Goal: Transaction & Acquisition: Obtain resource

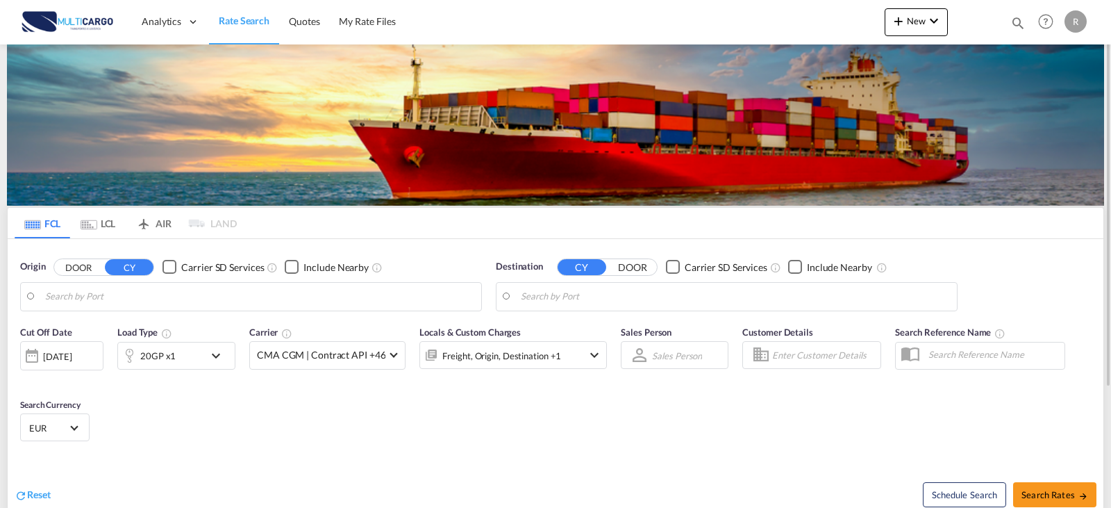
type input "Leixoes, PTLEI"
click at [275, 301] on input "Leixoes, PTLEI" at bounding box center [259, 296] width 429 height 21
click at [630, 301] on input "Asuncion, PYASU" at bounding box center [735, 296] width 429 height 21
click at [612, 340] on div "Vung T au [GEOGRAPHIC_DATA] VNVUT" at bounding box center [628, 335] width 264 height 42
type input "Vung Tau, VNVUT"
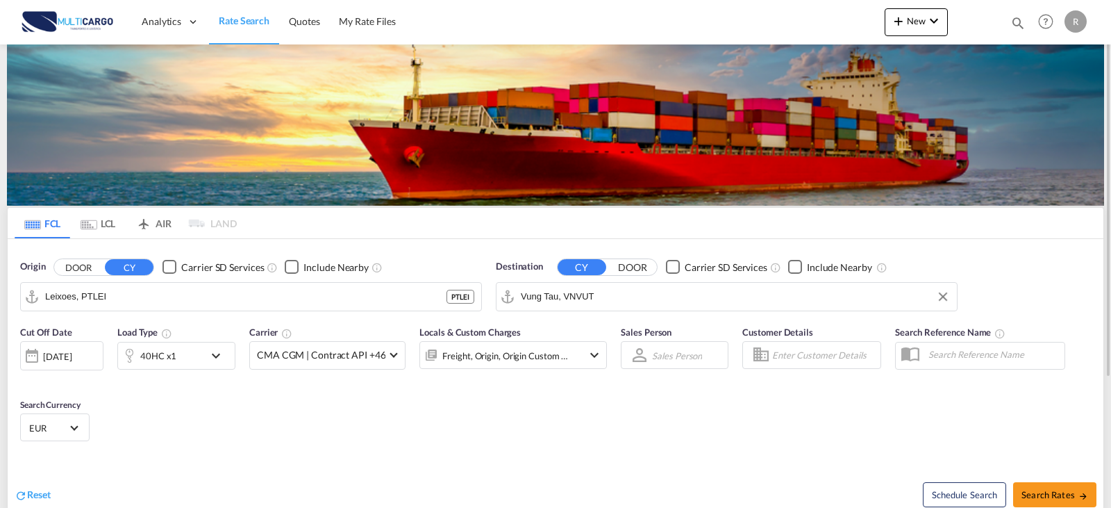
click at [234, 346] on div "40HC x1" at bounding box center [176, 356] width 118 height 28
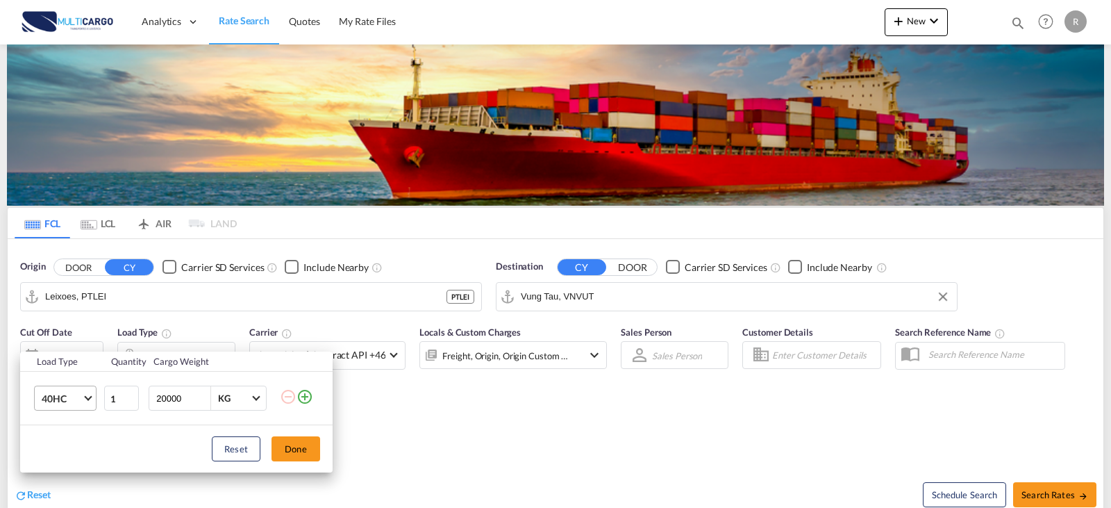
click at [81, 400] on span "40HC" at bounding box center [62, 399] width 40 height 14
click at [81, 400] on md-option "40HC" at bounding box center [78, 398] width 94 height 33
click at [298, 446] on button "Done" at bounding box center [295, 448] width 49 height 25
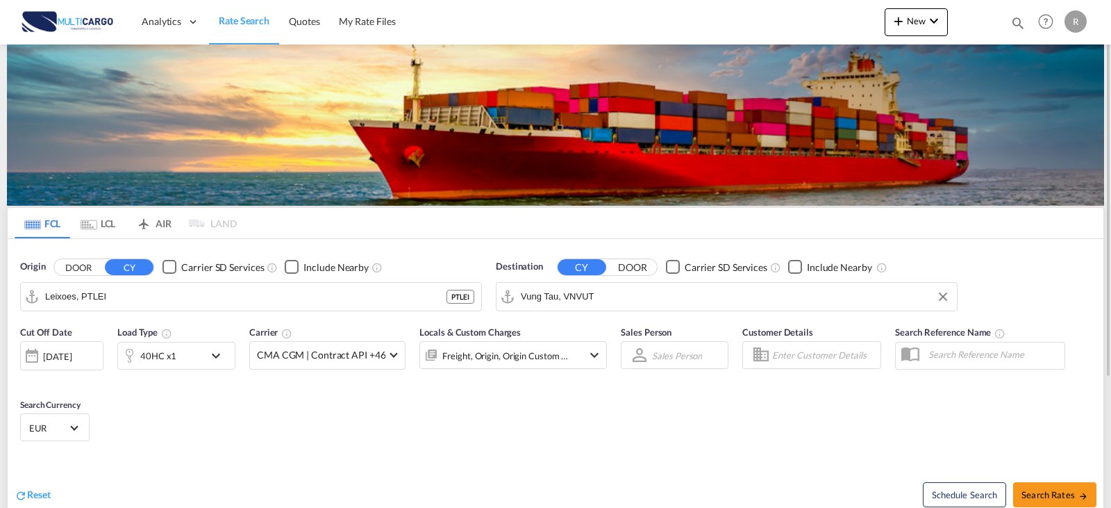
click at [492, 349] on div "Freight, Origin, Origin Custom +1" at bounding box center [505, 355] width 126 height 19
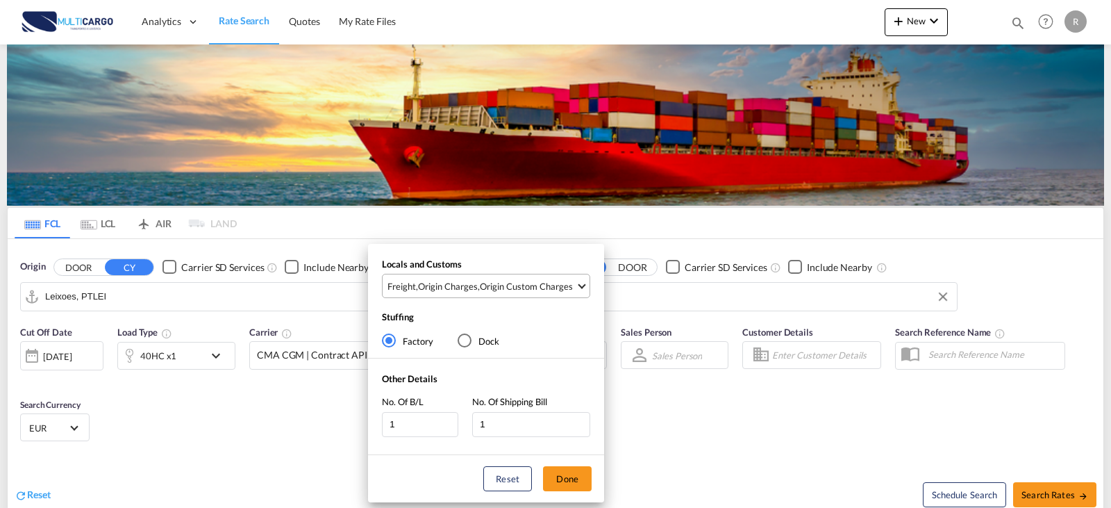
click at [485, 294] on md-select-value "Freight , Origin Charges , Origin Custom Charges" at bounding box center [487, 285] width 203 height 23
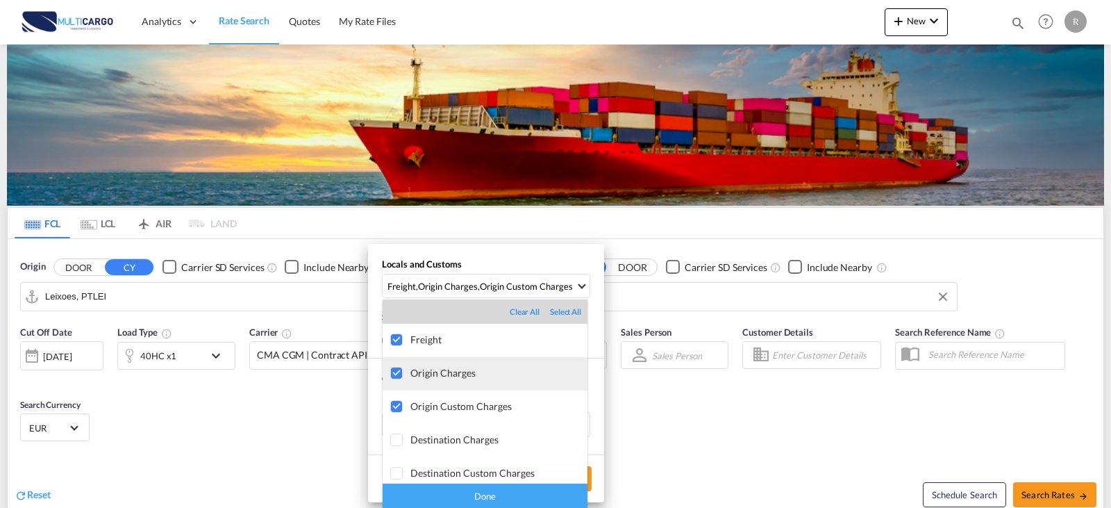
drag, startPoint x: 435, startPoint y: 365, endPoint x: 433, endPoint y: 383, distance: 18.8
click at [435, 367] on md-option "Origin Charges" at bounding box center [485, 373] width 205 height 33
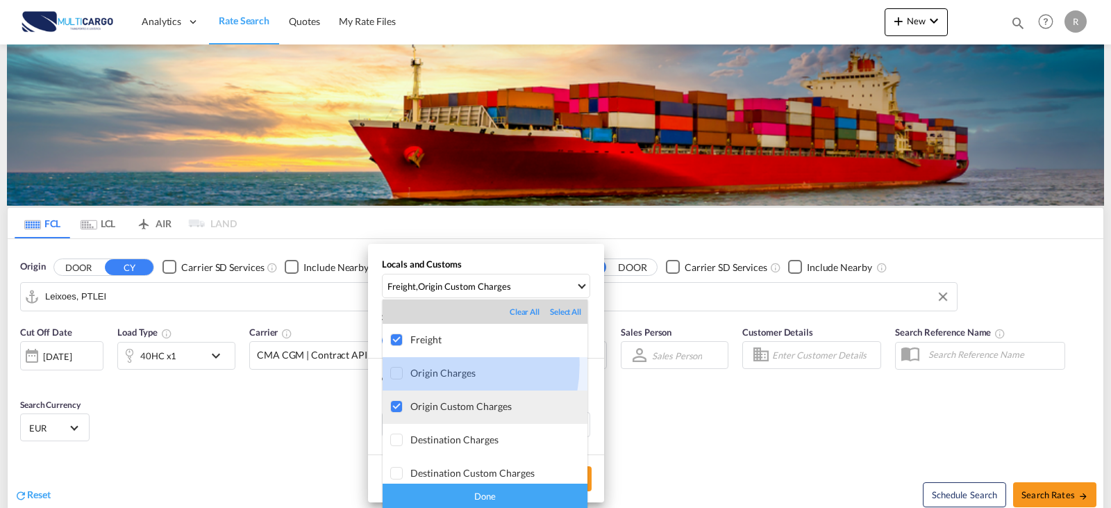
click at [432, 408] on div "Origin Custom Charges" at bounding box center [498, 406] width 177 height 12
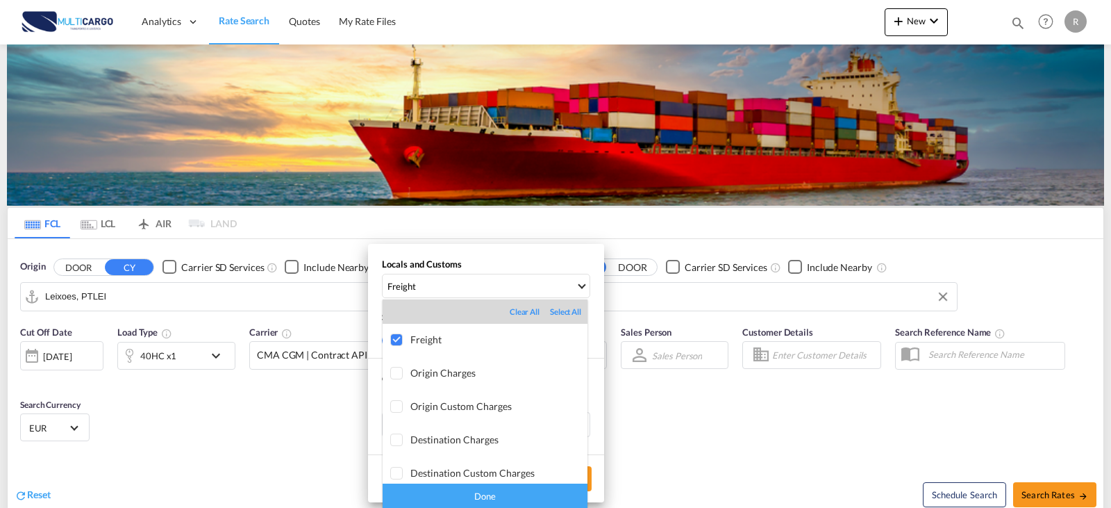
drag, startPoint x: 453, startPoint y: 492, endPoint x: 639, endPoint y: 501, distance: 186.3
click at [453, 492] on div "Done" at bounding box center [485, 495] width 205 height 24
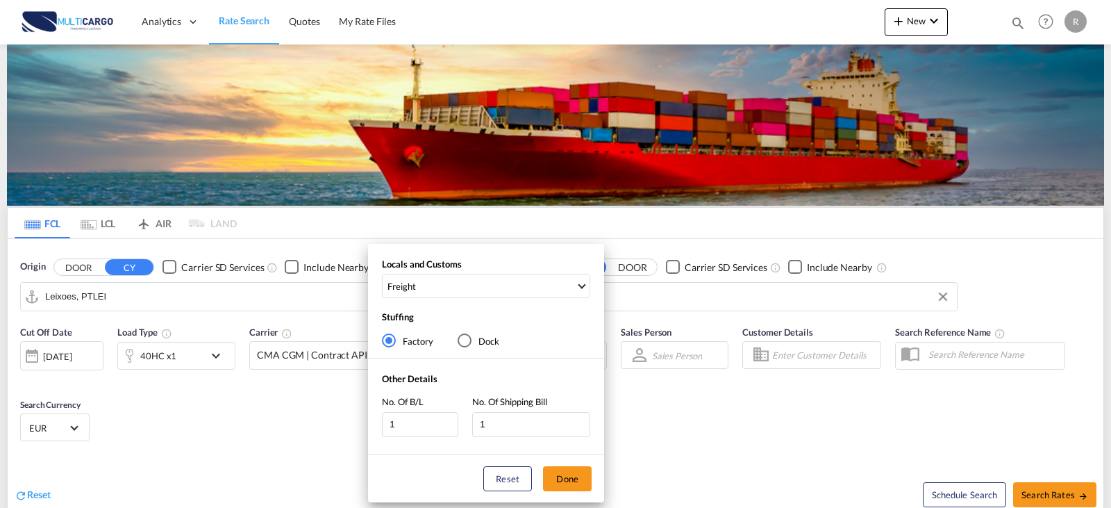
click at [1092, 499] on div "Locals and Customs Freight Stuffing Factory Dock Other Details No. Of B/L 1 No.…" at bounding box center [555, 254] width 1111 height 508
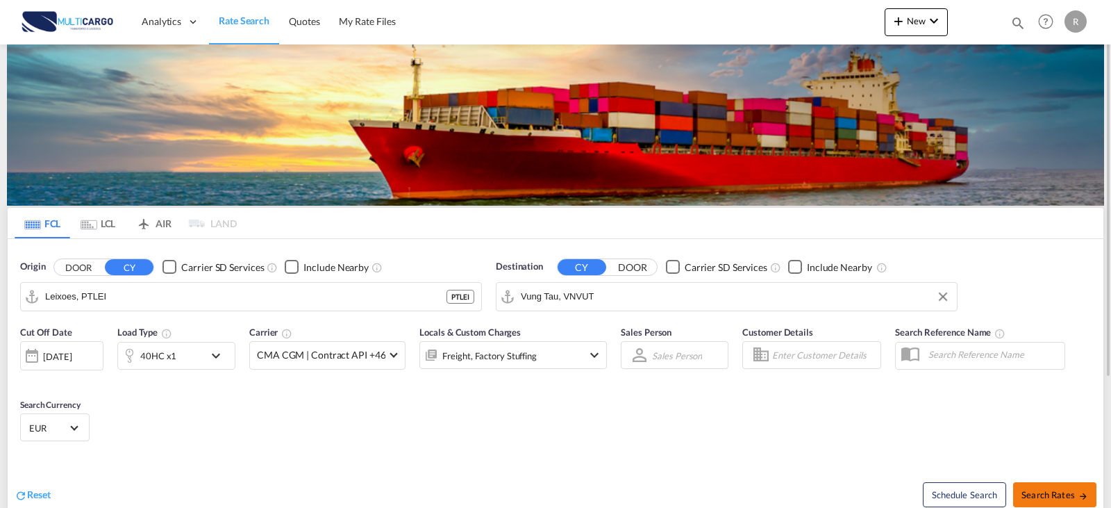
click at [1089, 495] on button "Search Rates" at bounding box center [1054, 494] width 83 height 25
type input "PTLEI to VNVUT / [DATE]"
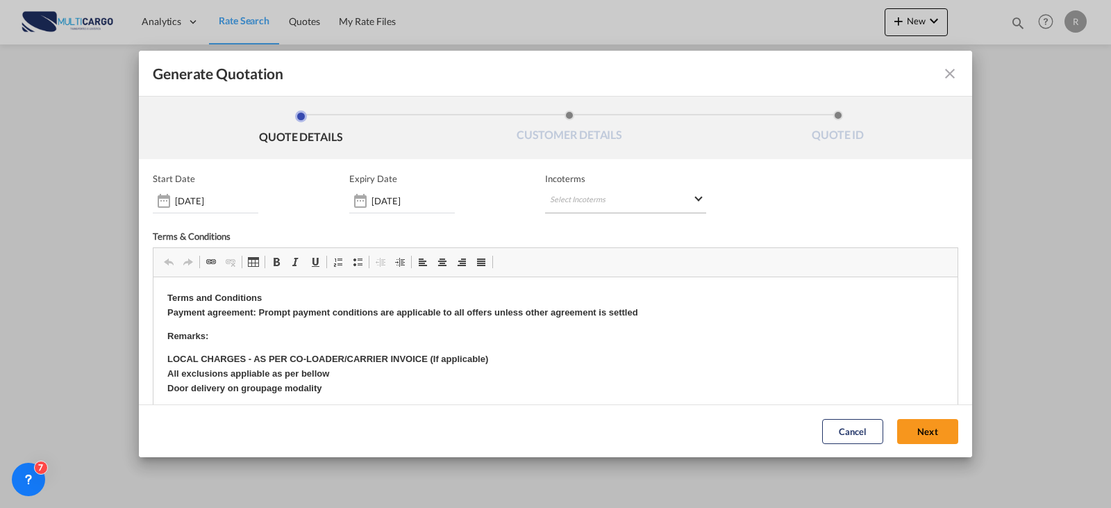
click at [575, 198] on md-select "Select Incoterms CIF - import Cost,Insurance and Freight CFR - import Cost and …" at bounding box center [625, 200] width 161 height 25
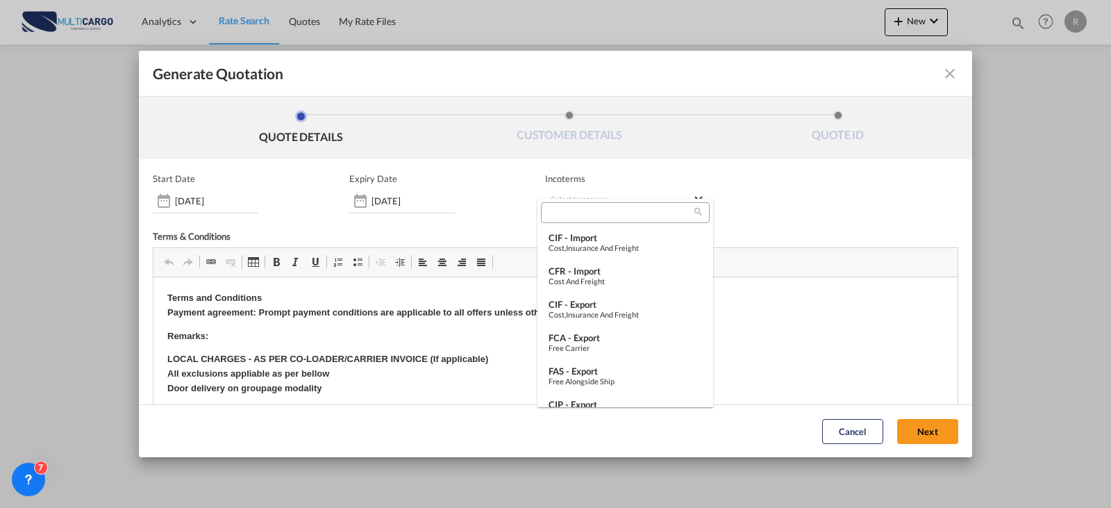
click at [370, 198] on md-backdrop at bounding box center [555, 254] width 1111 height 508
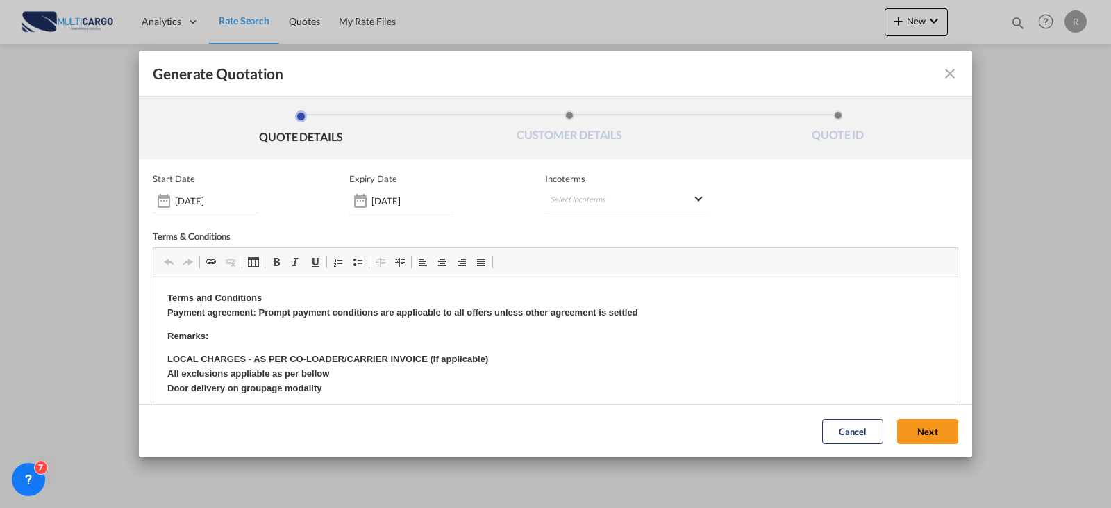
click at [378, 215] on div "Start Date [DATE] Expiry Date [DATE] Incoterms Select Incoterms - Terms & Condi…" at bounding box center [555, 351] width 805 height 356
click at [385, 205] on input "[DATE]" at bounding box center [412, 200] width 83 height 11
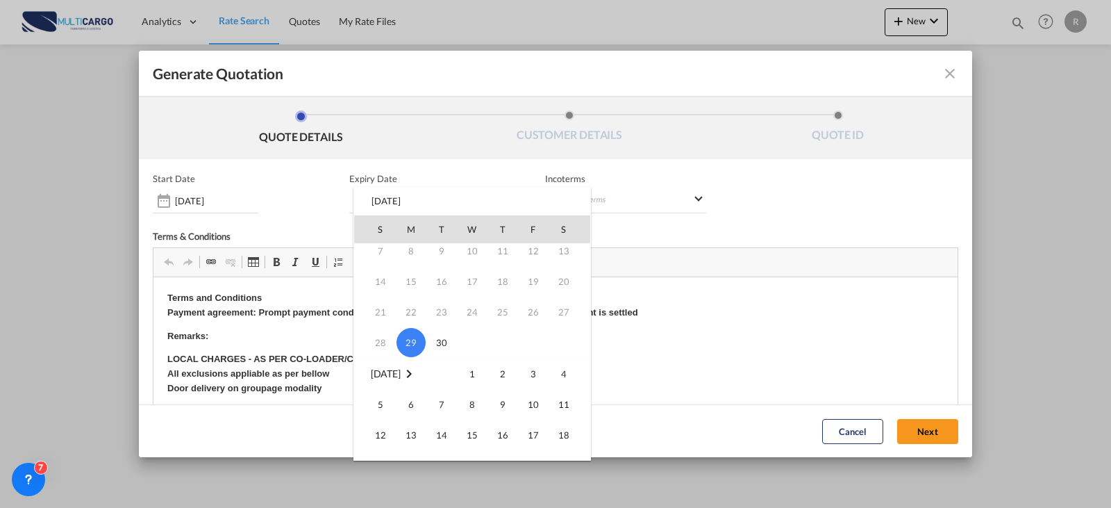
scroll to position [139, 0]
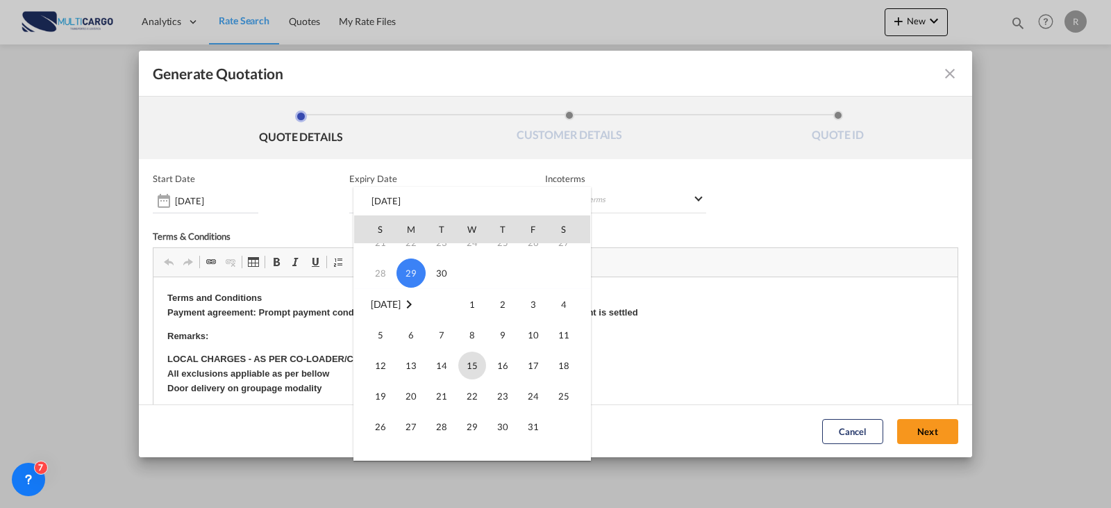
click at [478, 360] on span "15" at bounding box center [472, 365] width 28 height 28
type input "[DATE]"
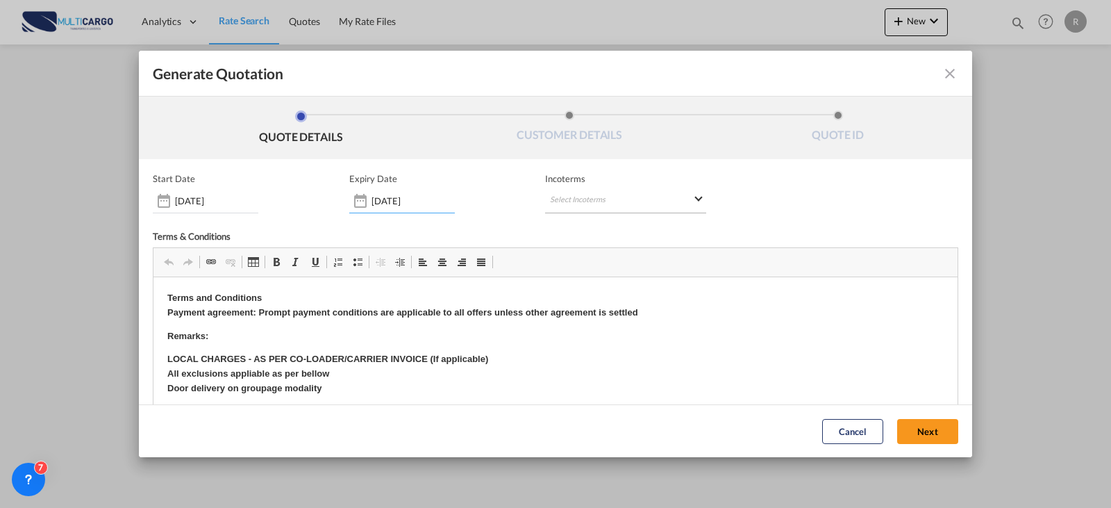
click at [608, 197] on md-select "Select Incoterms" at bounding box center [625, 200] width 161 height 25
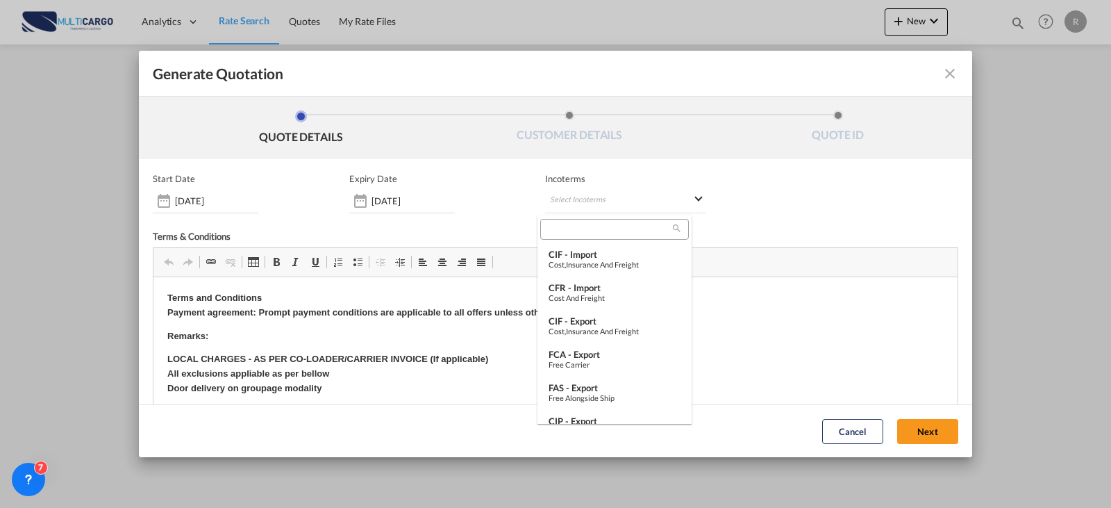
type md-option "[object Object]"
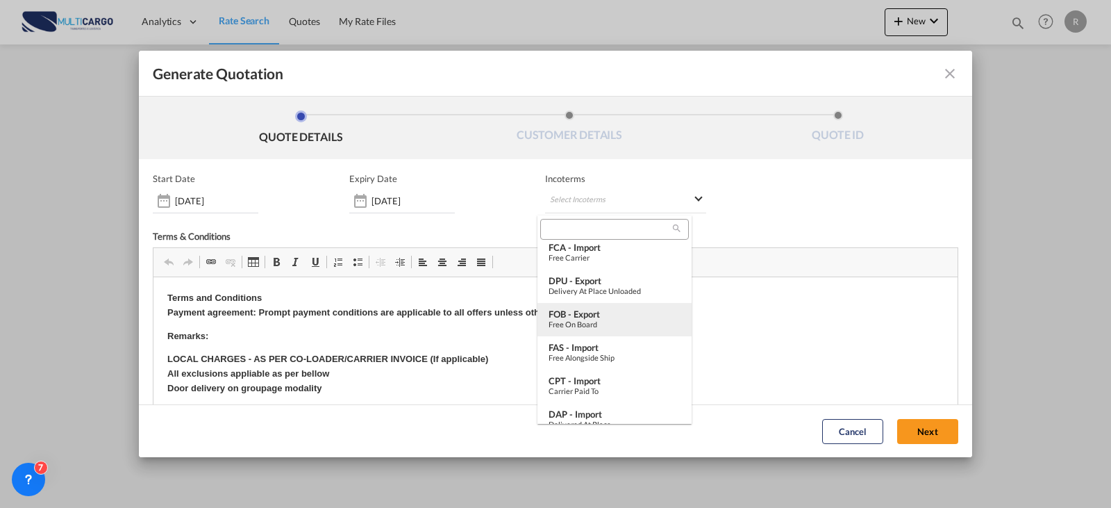
type md-option "[object Object]"
click at [605, 319] on div "Free on Board" at bounding box center [615, 323] width 132 height 9
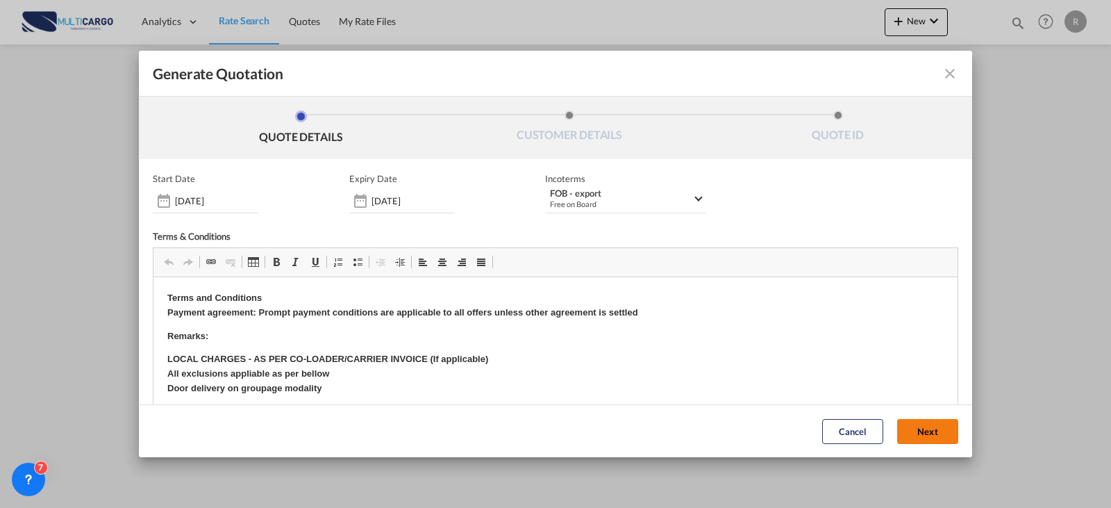
click at [926, 438] on button "Next" at bounding box center [927, 431] width 61 height 25
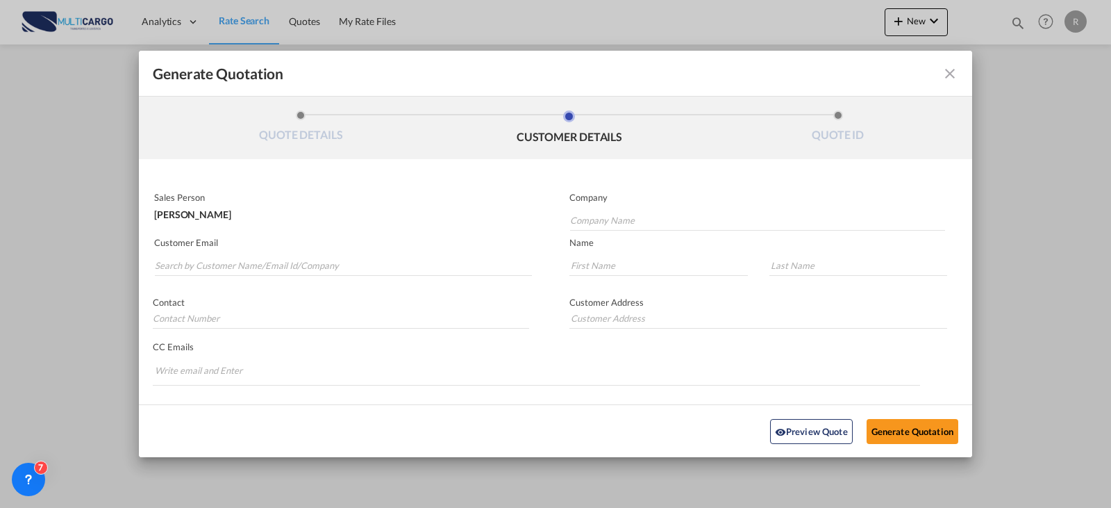
click at [388, 278] on md-input-container "Customer Email" at bounding box center [343, 257] width 381 height 44
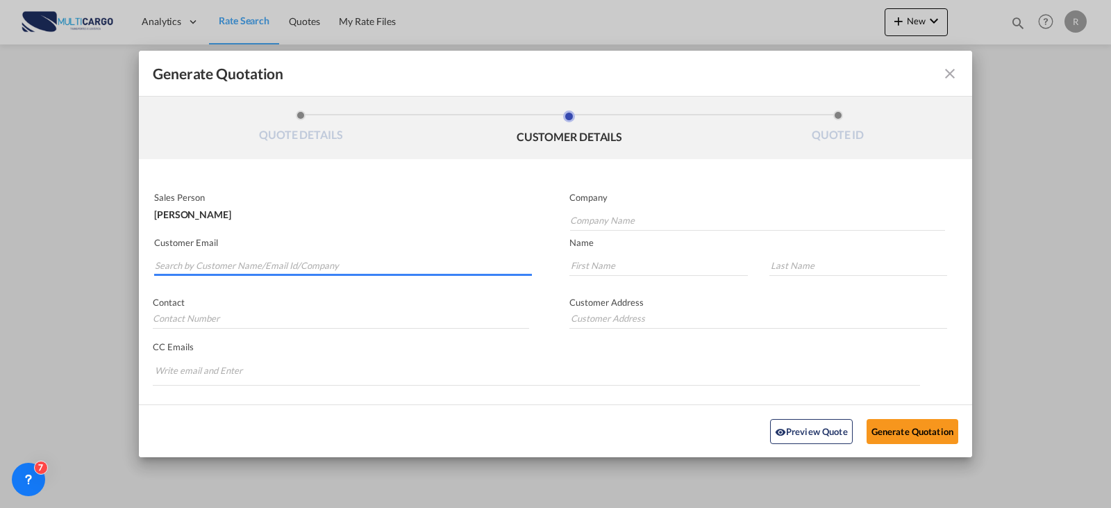
click at [387, 266] on input "Search by Customer Name/Email Id/Company" at bounding box center [343, 265] width 377 height 21
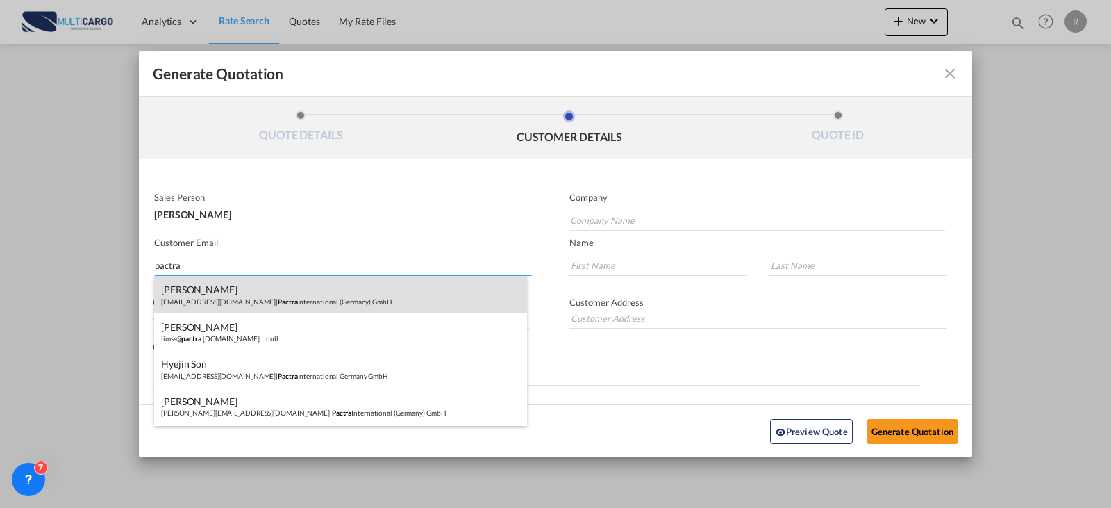
type input "pactra"
click at [253, 295] on div "[PERSON_NAME] [PERSON_NAME][EMAIL_ADDRESS][DOMAIN_NAME] | Pactra International …" at bounding box center [340, 294] width 373 height 37
type input "Pactra International ([GEOGRAPHIC_DATA]) GmbH"
type input "[EMAIL_ADDRESS][DOMAIN_NAME]"
type input "JONGCHOL"
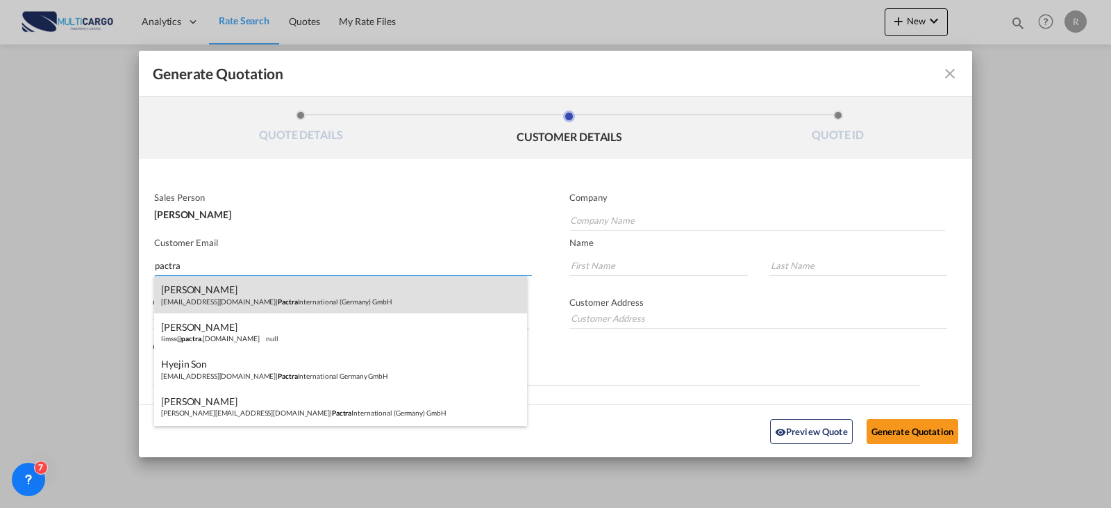
type input "CHU"
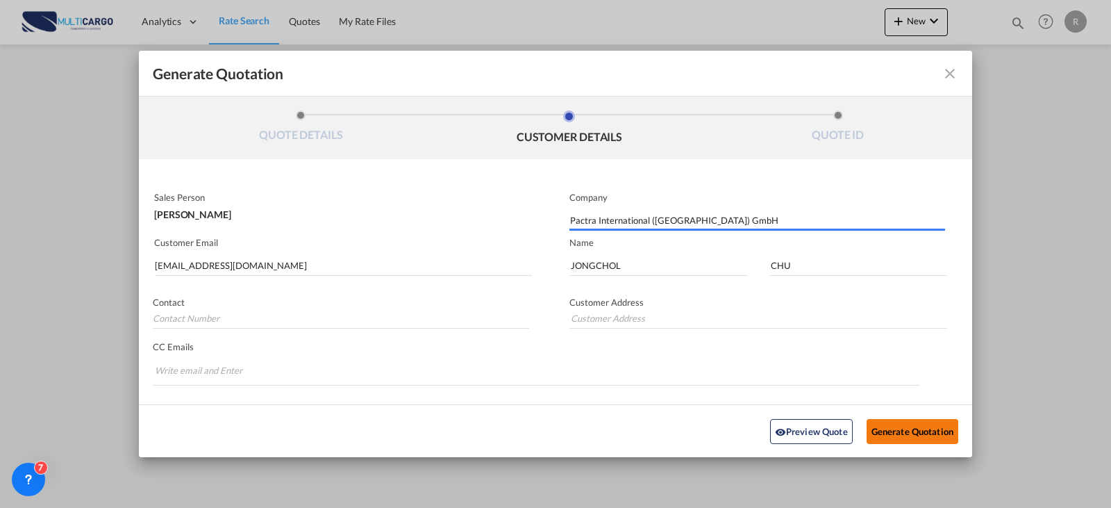
click at [923, 423] on button "Generate Quotation" at bounding box center [913, 430] width 92 height 25
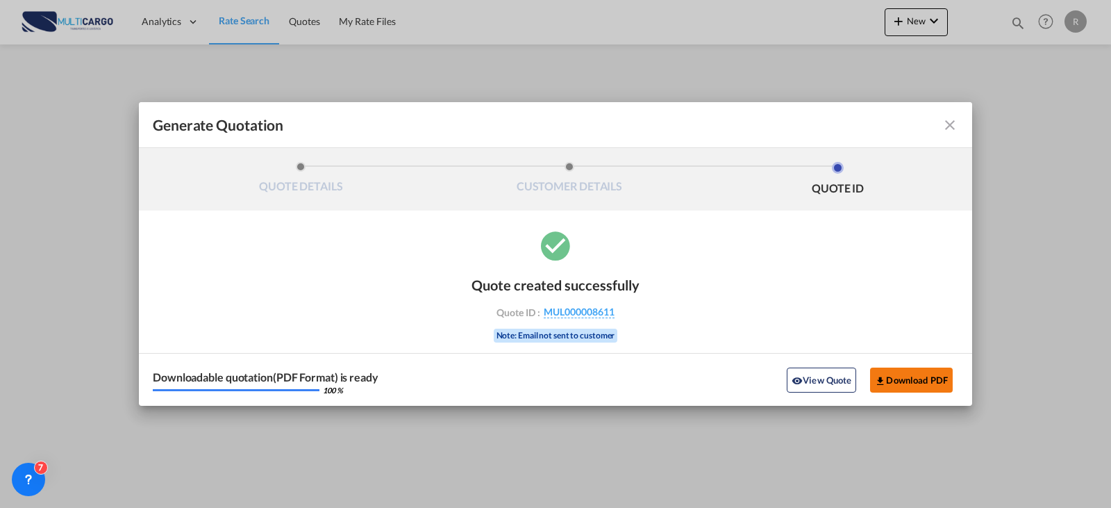
click at [919, 388] on button "Download PDF" at bounding box center [911, 379] width 83 height 25
